Goal: Task Accomplishment & Management: Use online tool/utility

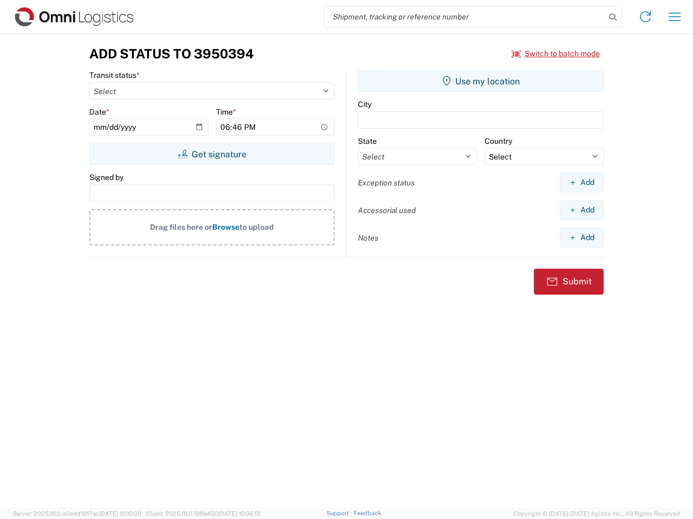
click at [465, 17] on input "search" at bounding box center [465, 16] width 280 height 21
click at [613, 17] on icon at bounding box center [612, 17] width 15 height 15
click at [645, 17] on icon at bounding box center [644, 16] width 17 height 17
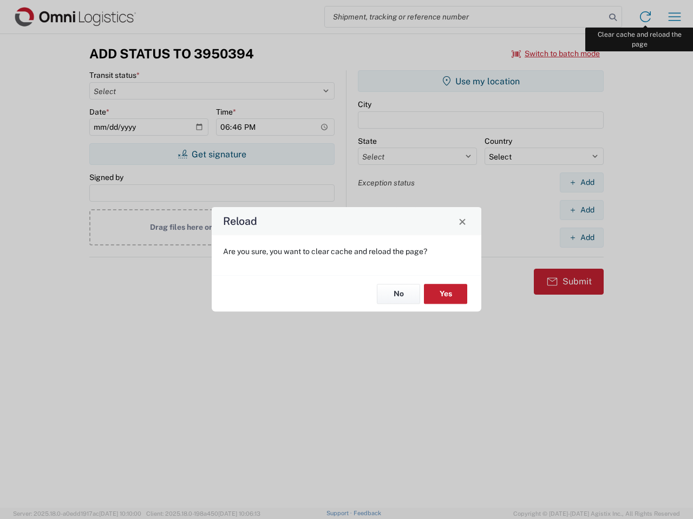
click at [674, 17] on div "Reload Are you sure, you want to clear cache and reload the page? No Yes" at bounding box center [346, 259] width 693 height 519
click at [556, 54] on div "Reload Are you sure, you want to clear cache and reload the page? No Yes" at bounding box center [346, 259] width 693 height 519
click at [212, 154] on div "Reload Are you sure, you want to clear cache and reload the page? No Yes" at bounding box center [346, 259] width 693 height 519
click at [481, 81] on div "Reload Are you sure, you want to clear cache and reload the page? No Yes" at bounding box center [346, 259] width 693 height 519
click at [581, 182] on div "Reload Are you sure, you want to clear cache and reload the page? No Yes" at bounding box center [346, 259] width 693 height 519
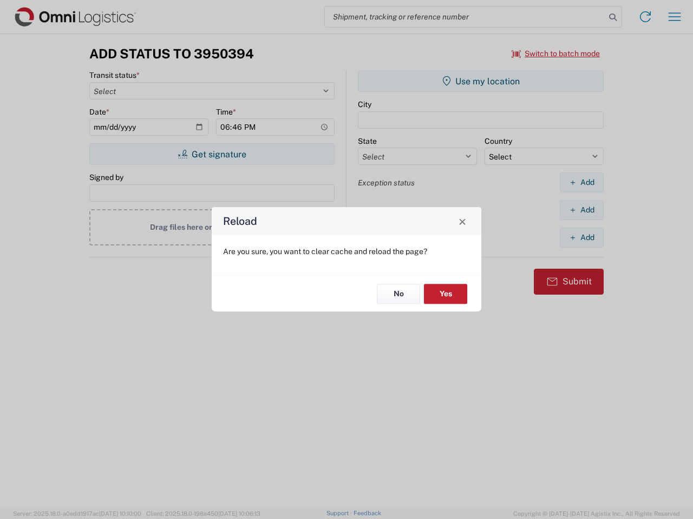
click at [581, 210] on div "Reload Are you sure, you want to clear cache and reload the page? No Yes" at bounding box center [346, 259] width 693 height 519
click at [581, 238] on div "Reload Are you sure, you want to clear cache and reload the page? No Yes" at bounding box center [346, 259] width 693 height 519
